Goal: Complete application form

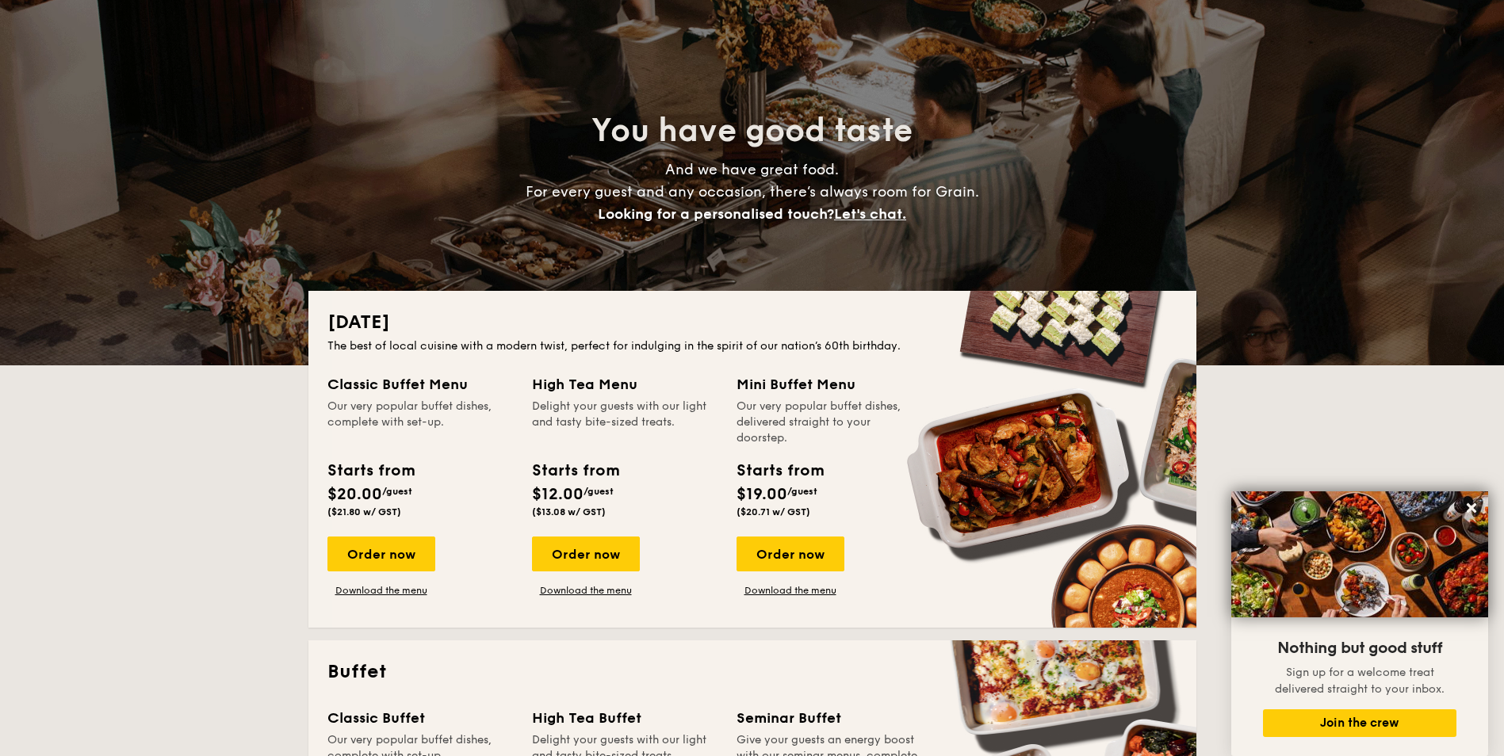
scroll to position [79, 0]
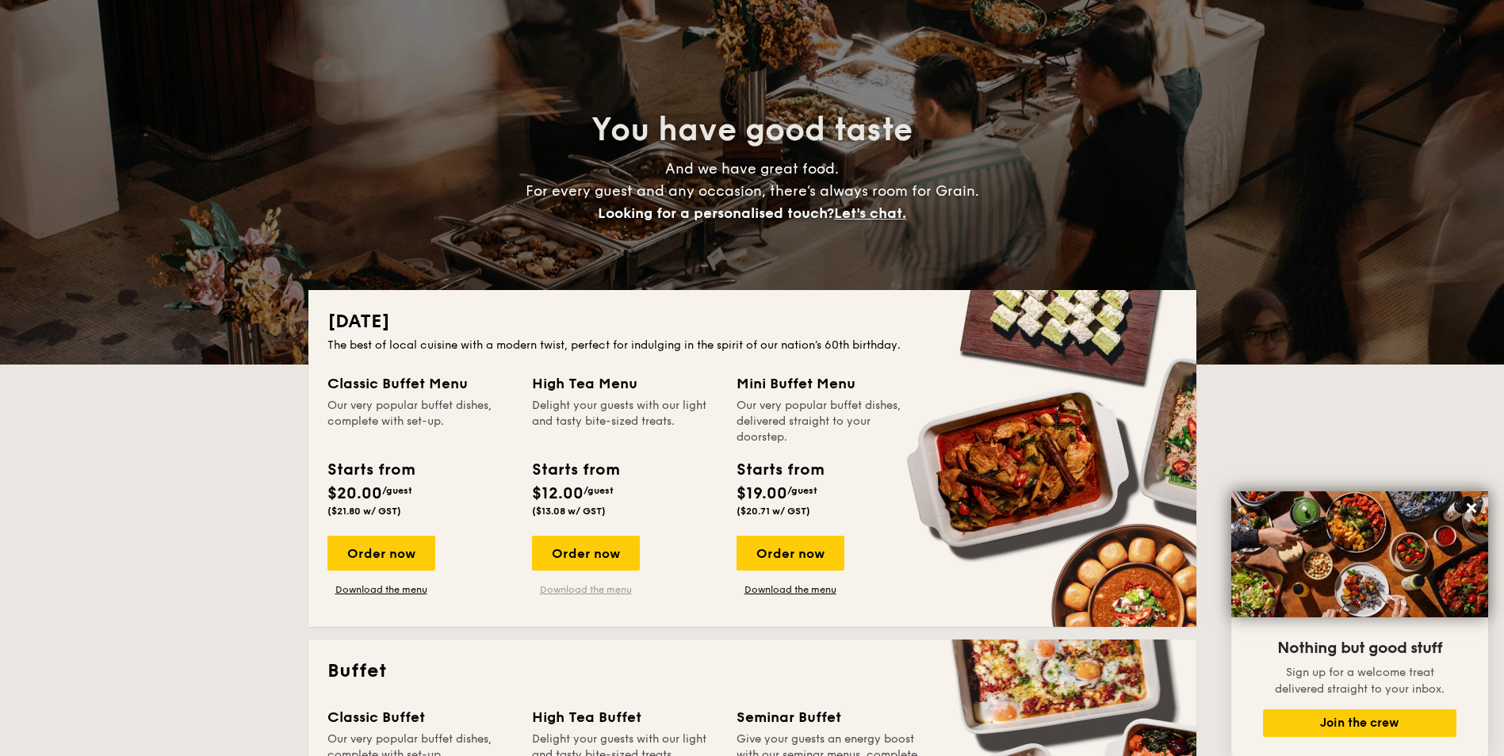
click at [590, 589] on link "Download the menu" at bounding box center [586, 589] width 108 height 13
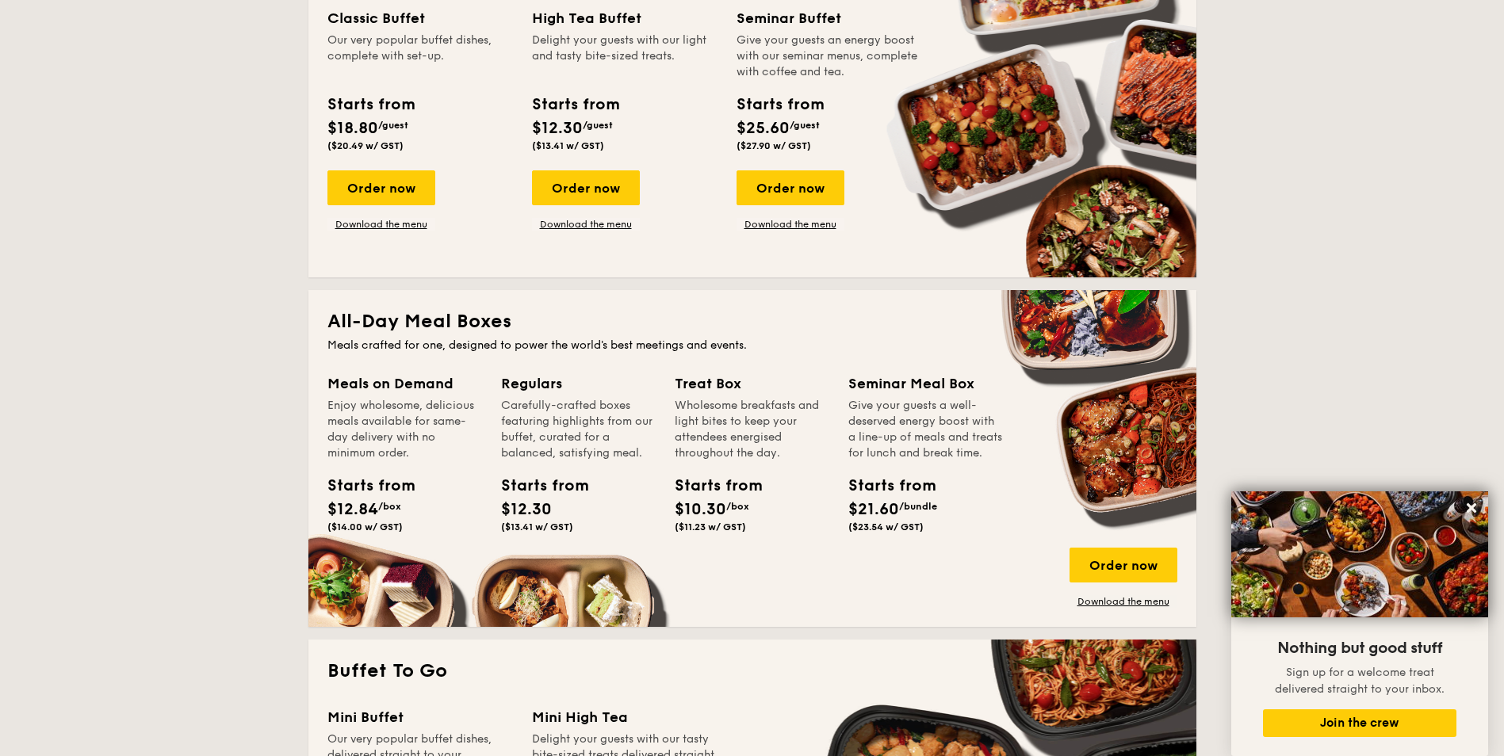
scroll to position [1189, 0]
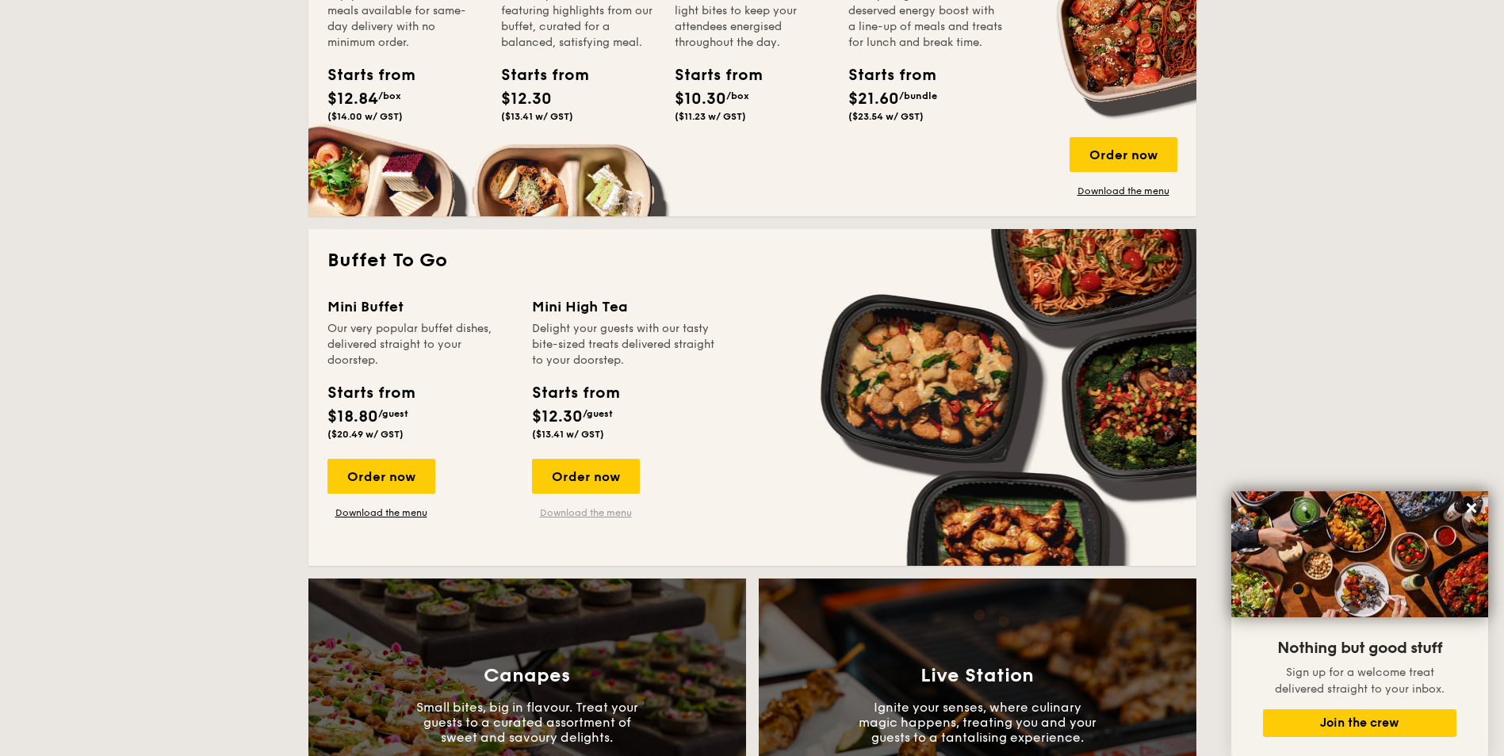
click at [587, 511] on link "Download the menu" at bounding box center [586, 513] width 108 height 13
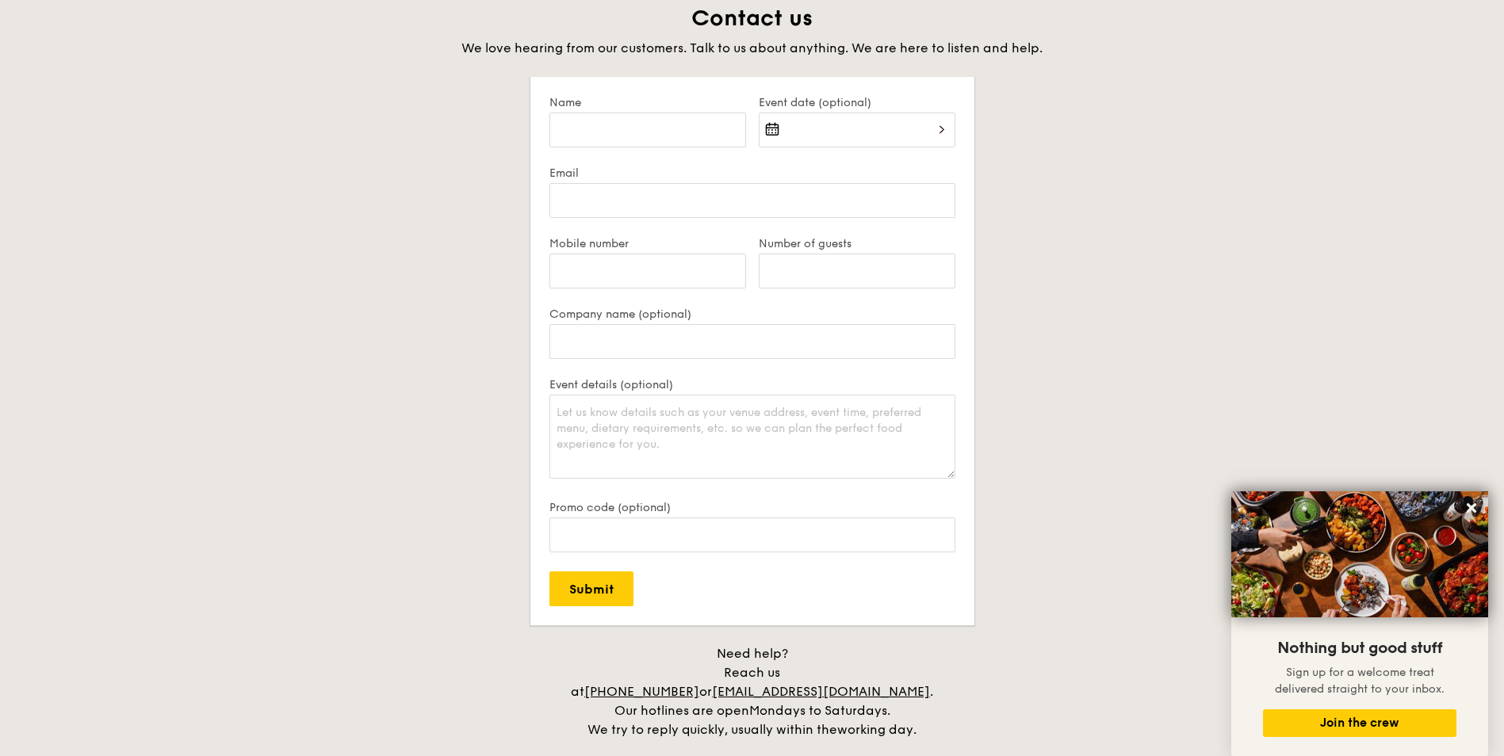
scroll to position [3409, 0]
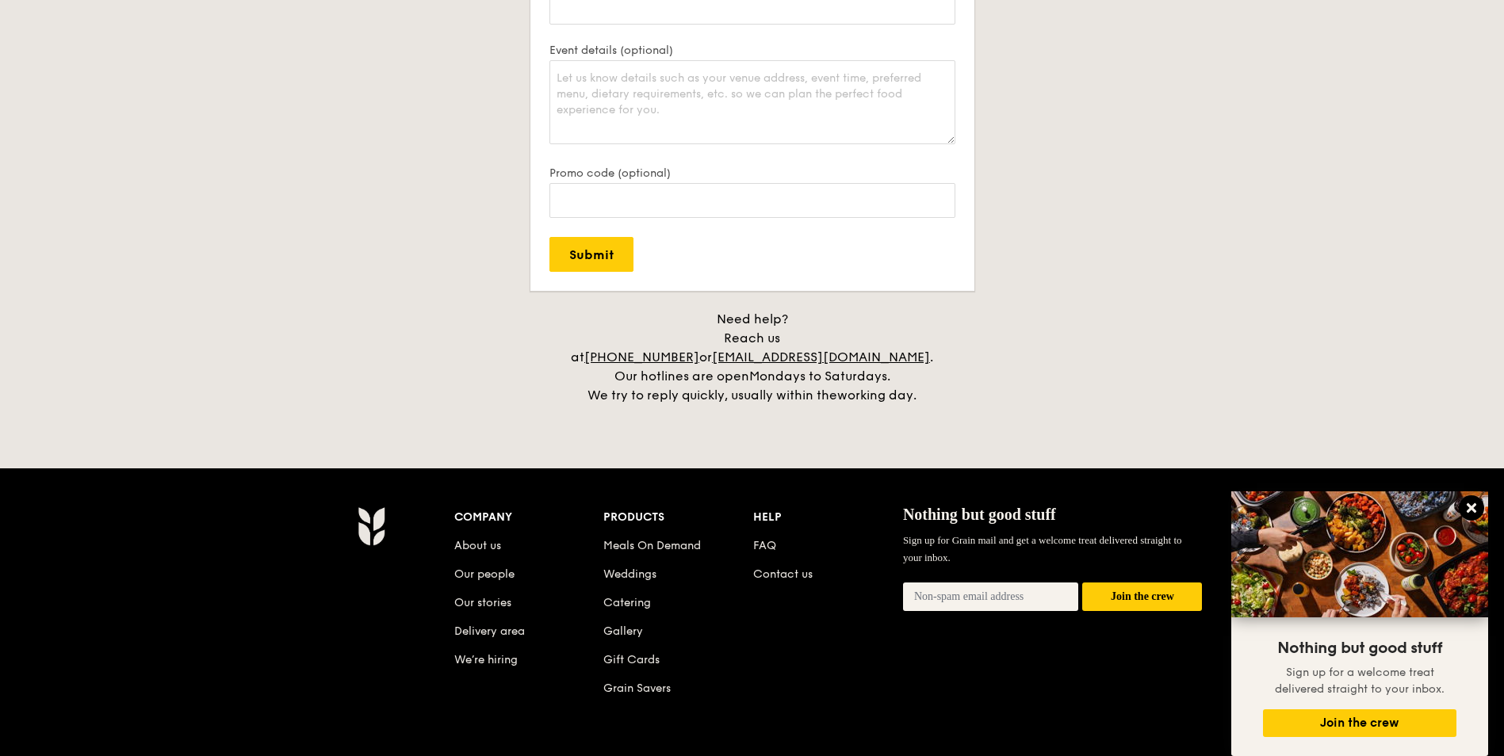
click at [1471, 506] on icon at bounding box center [1471, 508] width 14 height 14
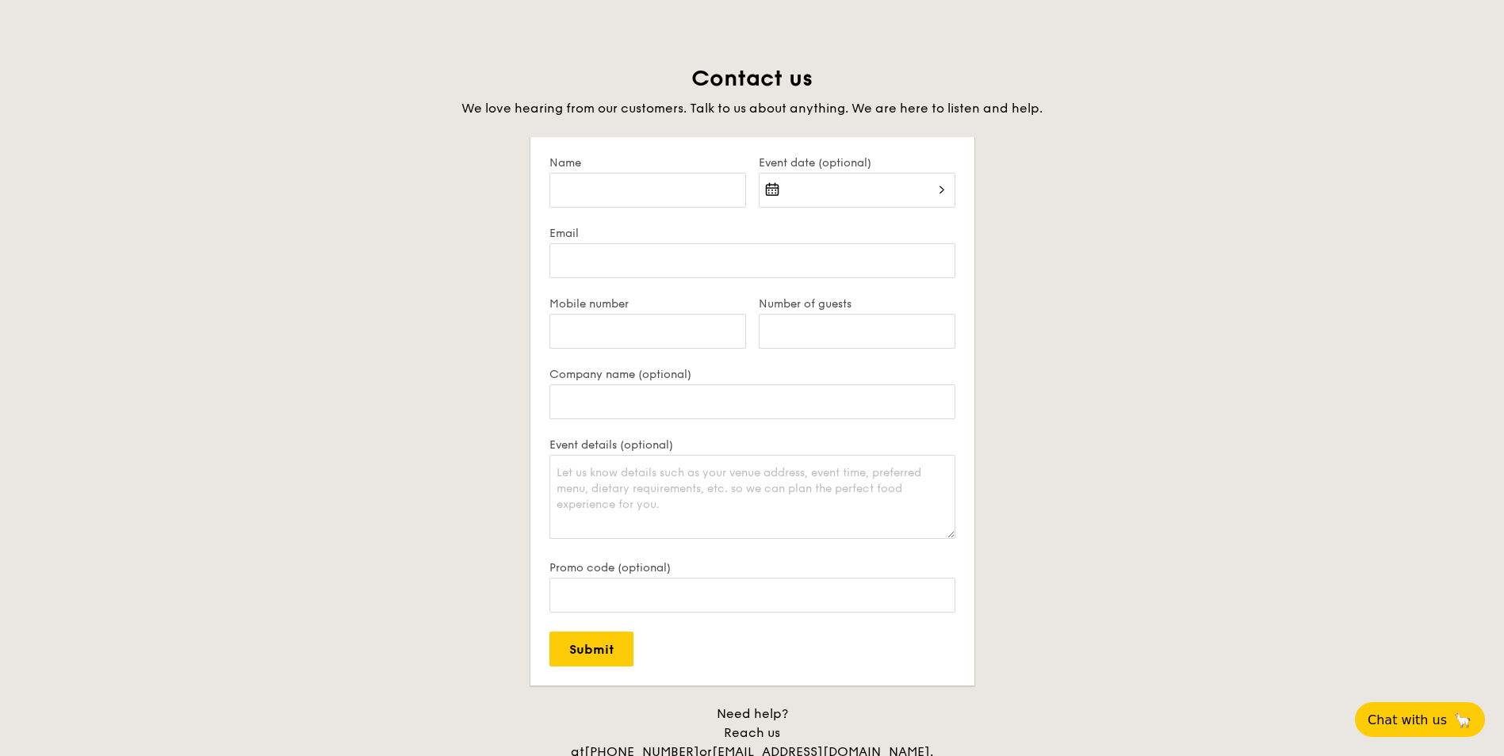
scroll to position [3012, 0]
click at [692, 197] on input "Name" at bounding box center [647, 191] width 197 height 35
type input "[PERSON_NAME]"
click at [888, 182] on div at bounding box center [857, 201] width 197 height 54
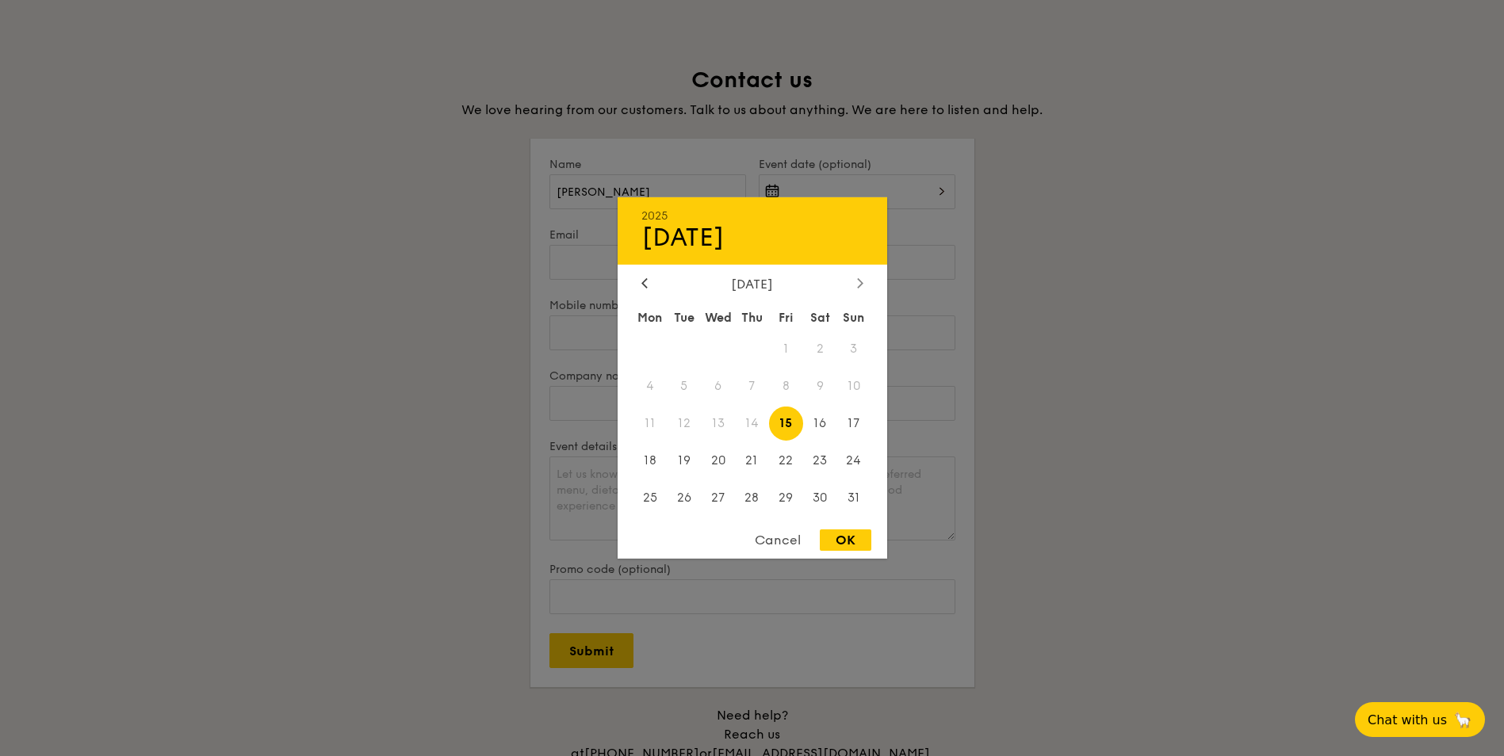
click at [855, 278] on div at bounding box center [860, 284] width 14 height 15
drag, startPoint x: 855, startPoint y: 278, endPoint x: 823, endPoint y: 355, distance: 83.5
click at [823, 355] on span "1" at bounding box center [820, 349] width 34 height 34
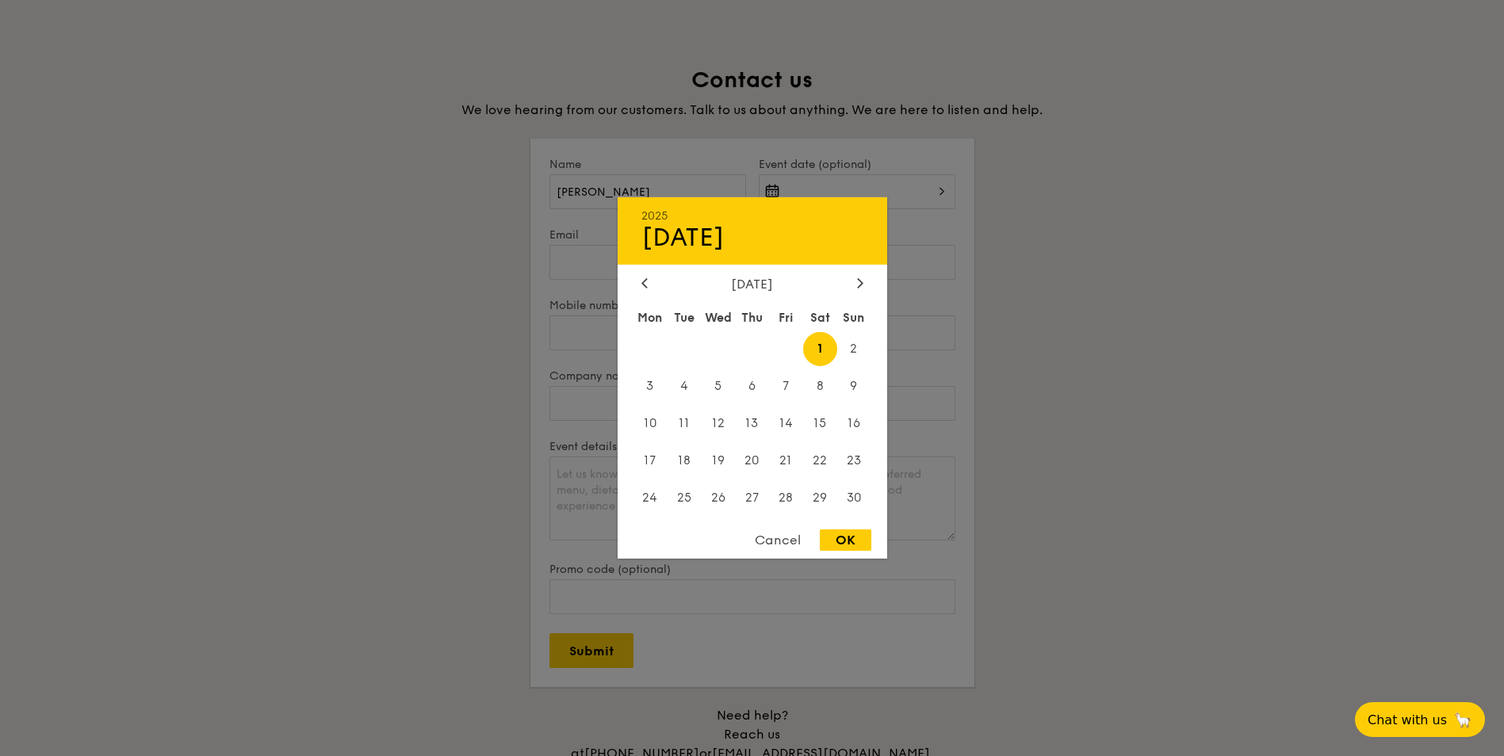
click at [847, 541] on div "OK" at bounding box center [846, 540] width 52 height 21
type input "[DATE]"
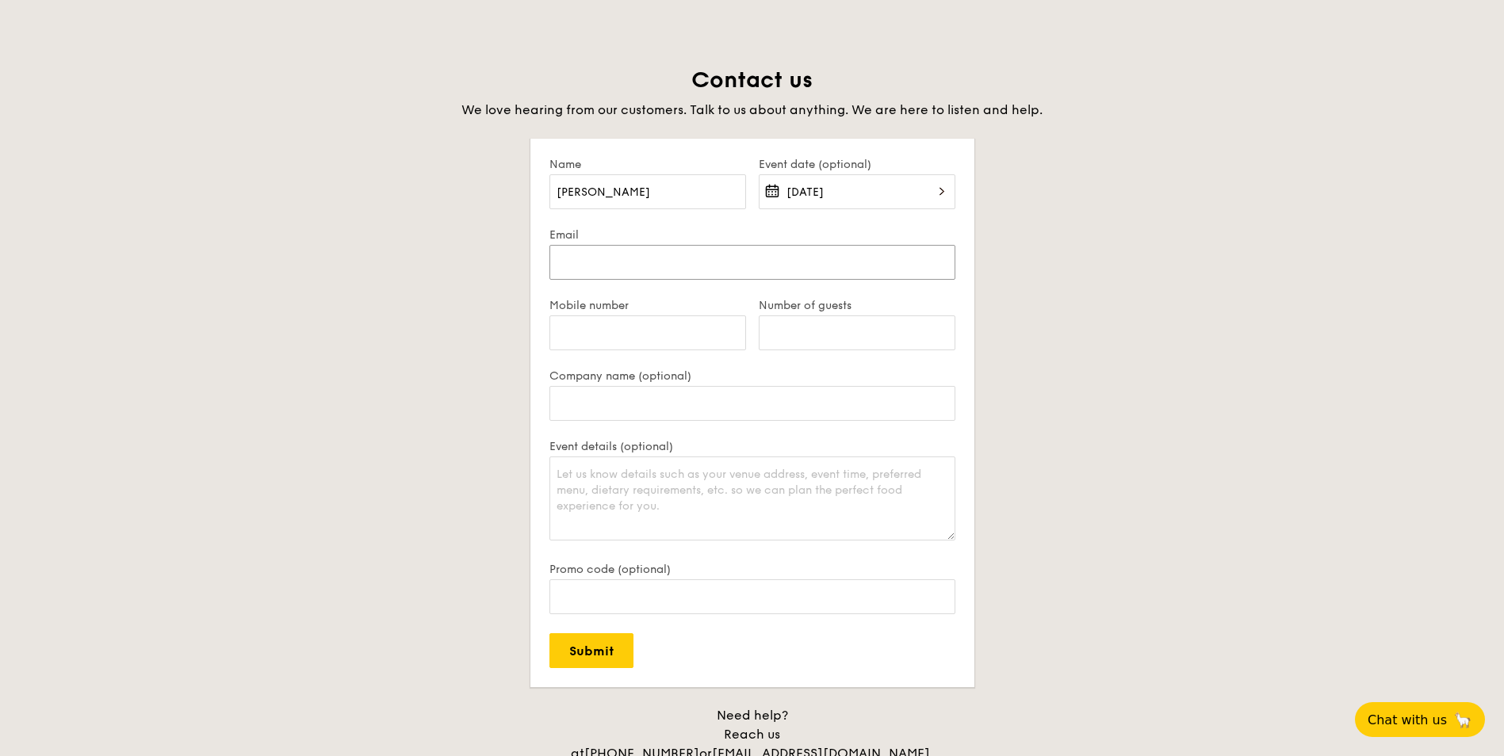
click at [690, 261] on input "Email" at bounding box center [752, 262] width 406 height 35
type input "[EMAIL_ADDRESS][DOMAIN_NAME]"
click at [668, 333] on input "Mobile number" at bounding box center [647, 333] width 197 height 35
type input "83123345"
click at [857, 338] on input "Number of guests" at bounding box center [857, 333] width 197 height 35
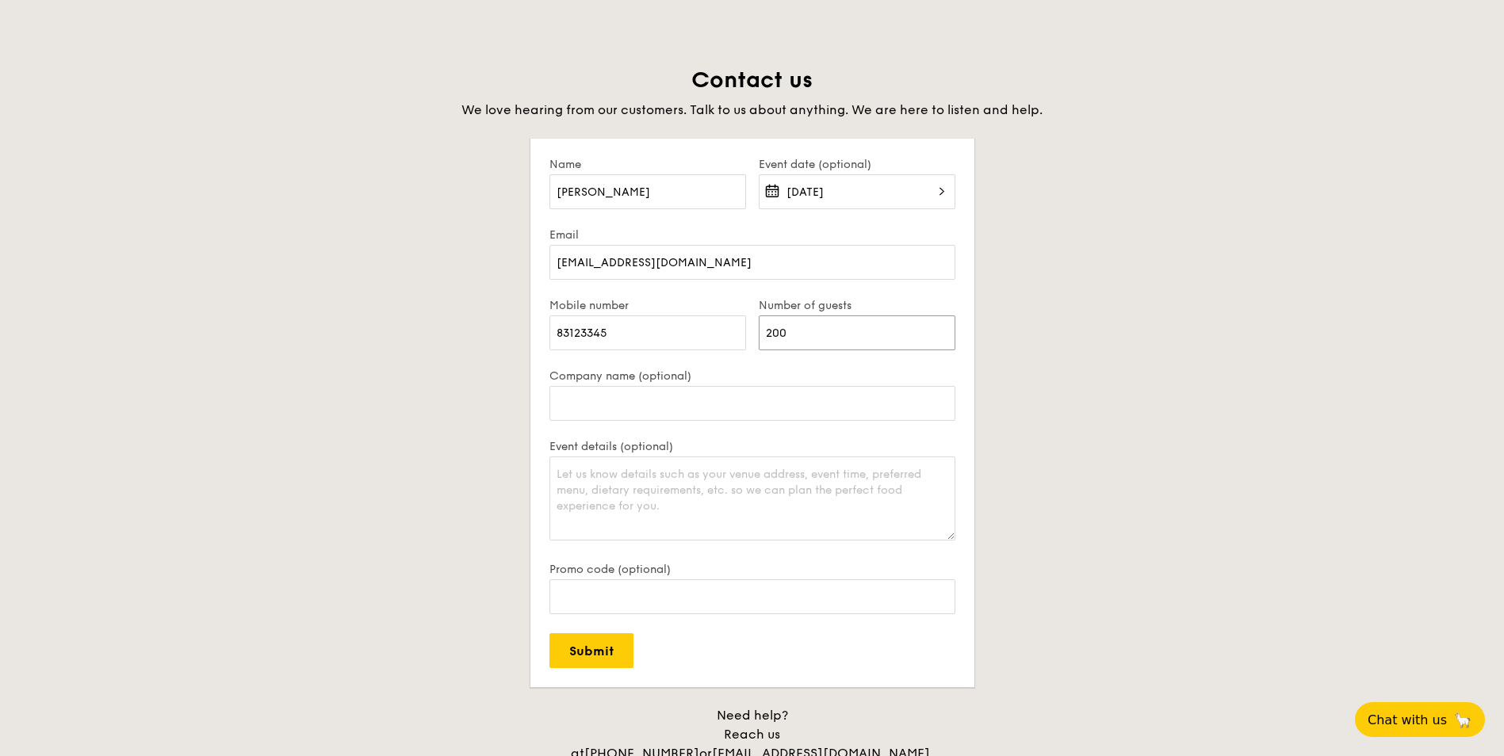
type input "200"
click at [799, 388] on input "Company name (optional)" at bounding box center [752, 403] width 406 height 35
type input "f"
type input "g"
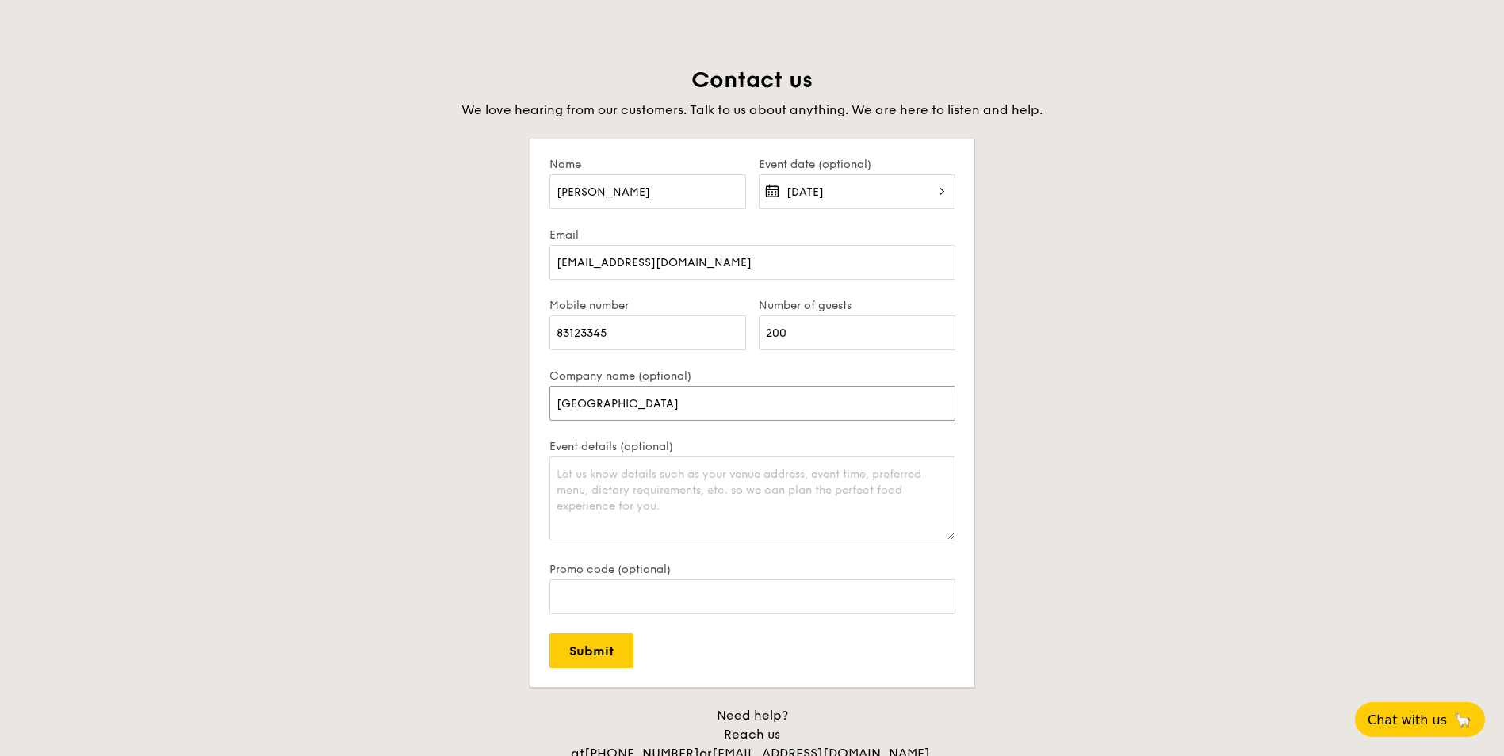
type input "[GEOGRAPHIC_DATA]"
click at [680, 497] on textarea "Event details (optional)" at bounding box center [752, 499] width 406 height 84
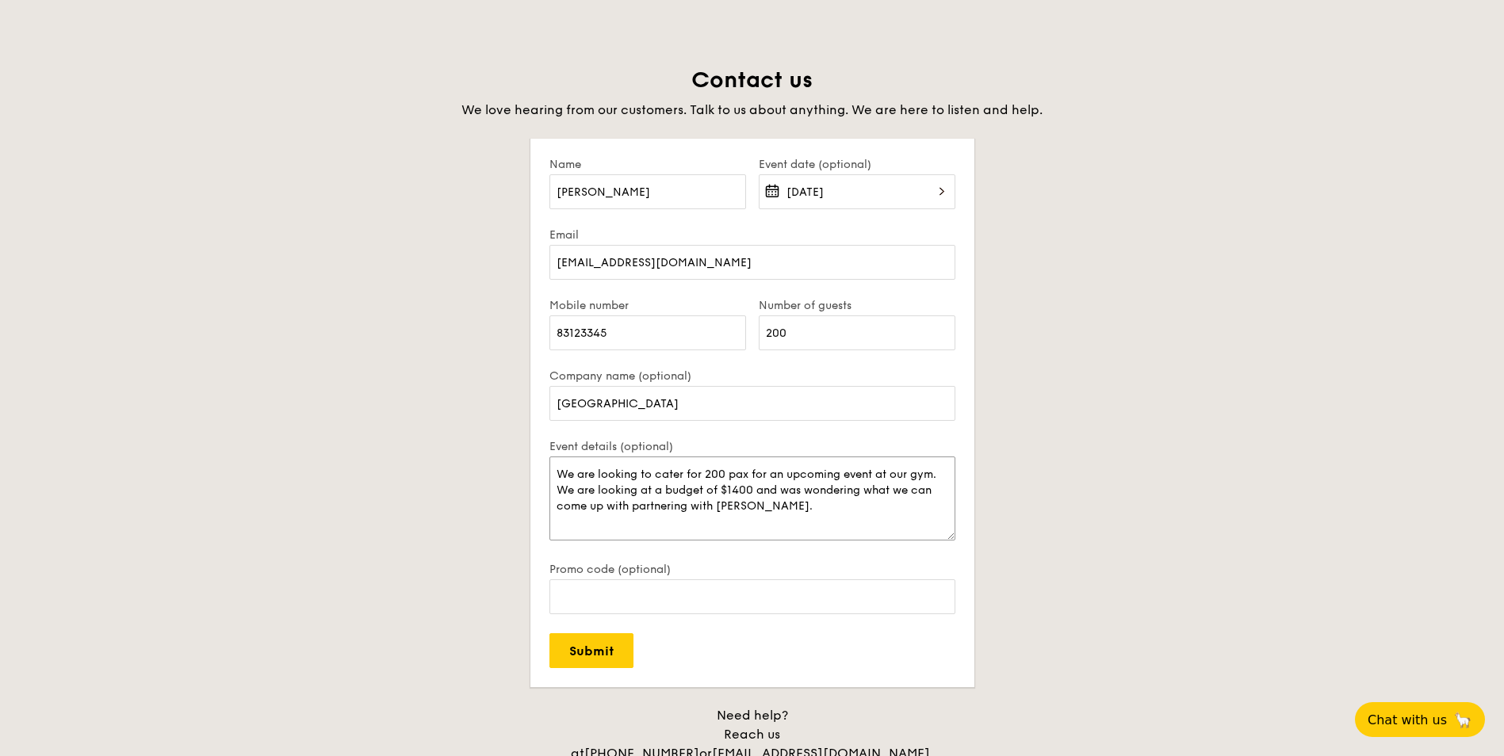
scroll to position [21, 0]
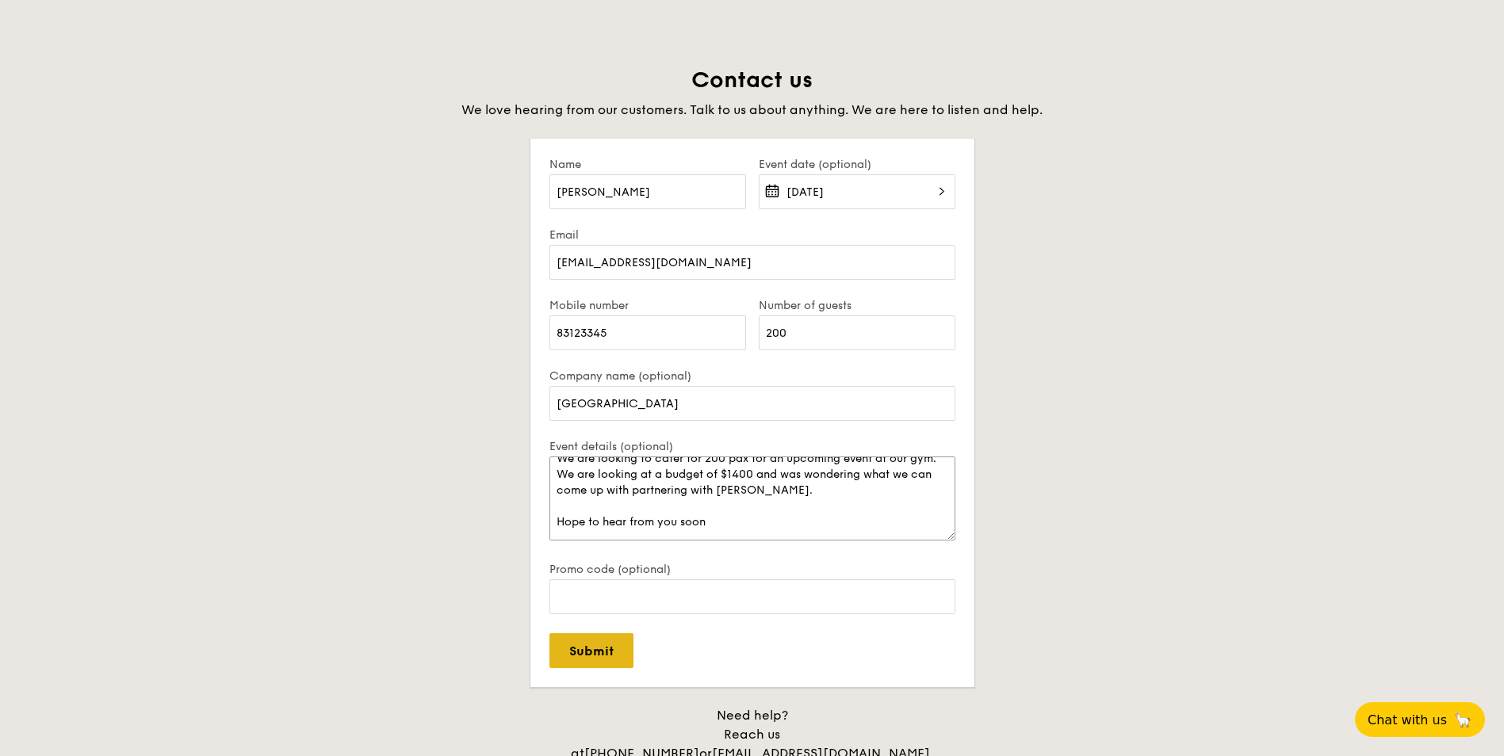
type textarea "We are looking to cater for 200 pax for an upcoming event at our gym. We are lo…"
click at [608, 657] on input "Submit" at bounding box center [591, 650] width 84 height 35
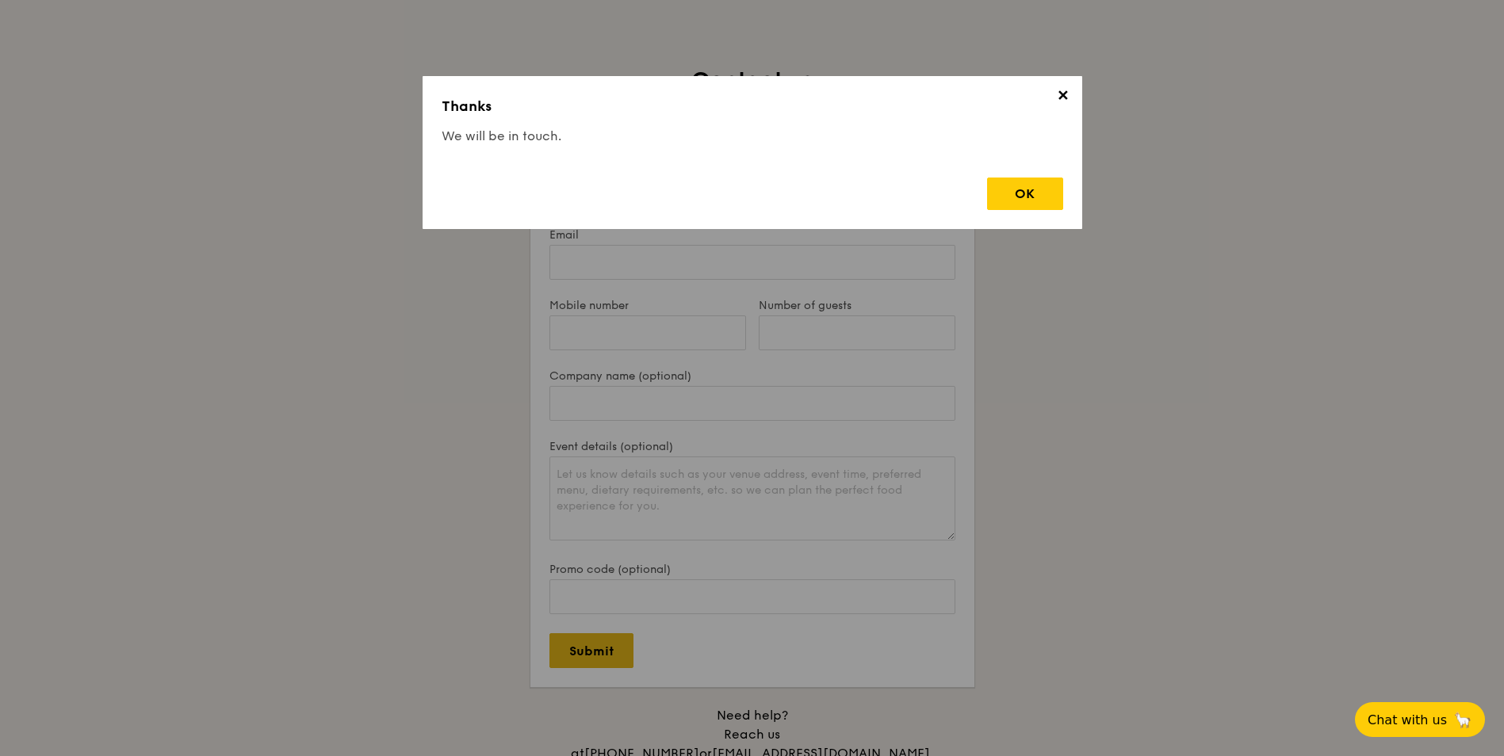
scroll to position [0, 0]
click at [1023, 192] on div "OK" at bounding box center [1025, 194] width 76 height 33
